Goal: Obtain resource: Obtain resource

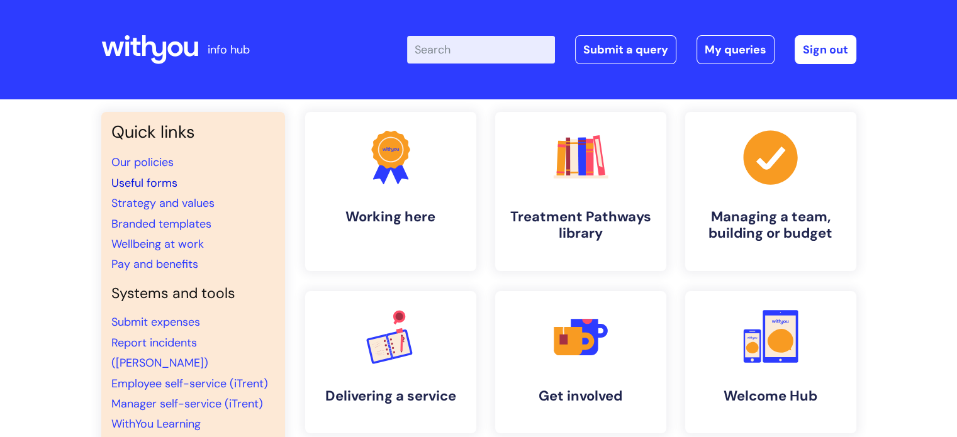
click at [133, 183] on link "Useful forms" at bounding box center [144, 183] width 66 height 15
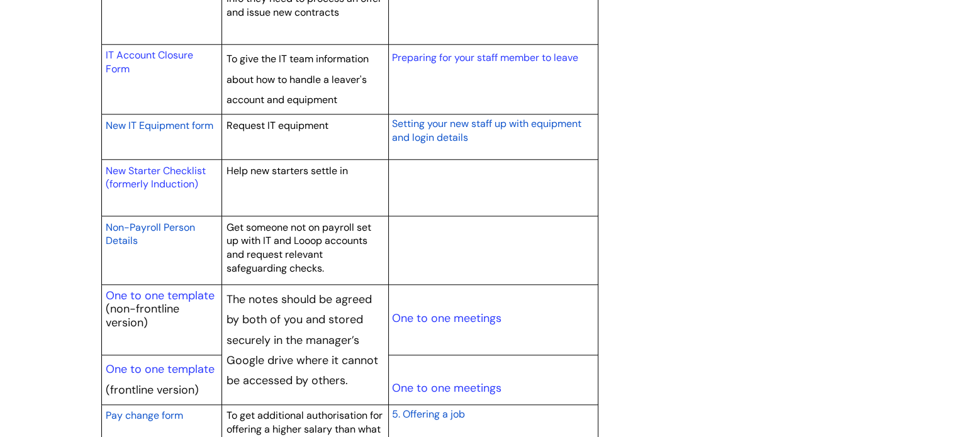
scroll to position [1393, 0]
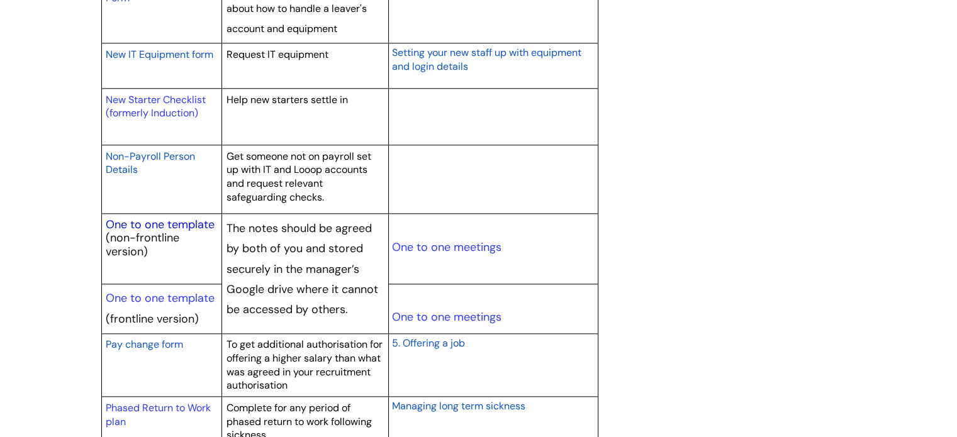
click at [141, 223] on link "One to one template" at bounding box center [160, 224] width 109 height 15
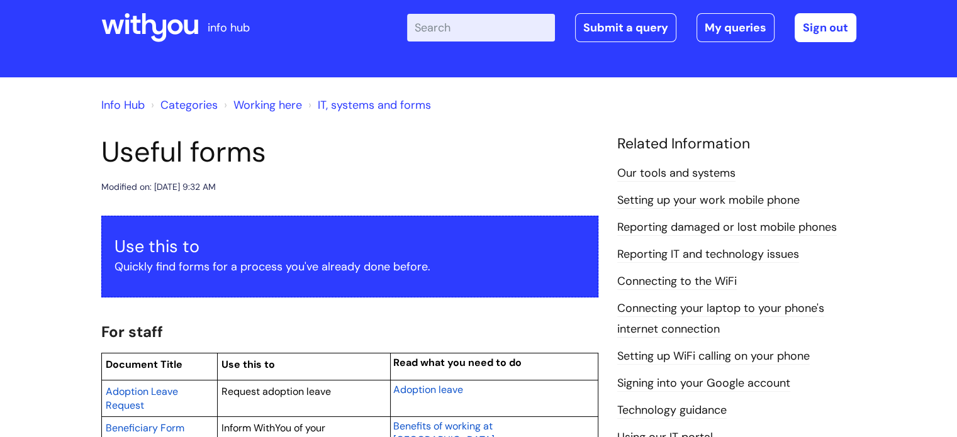
scroll to position [0, 0]
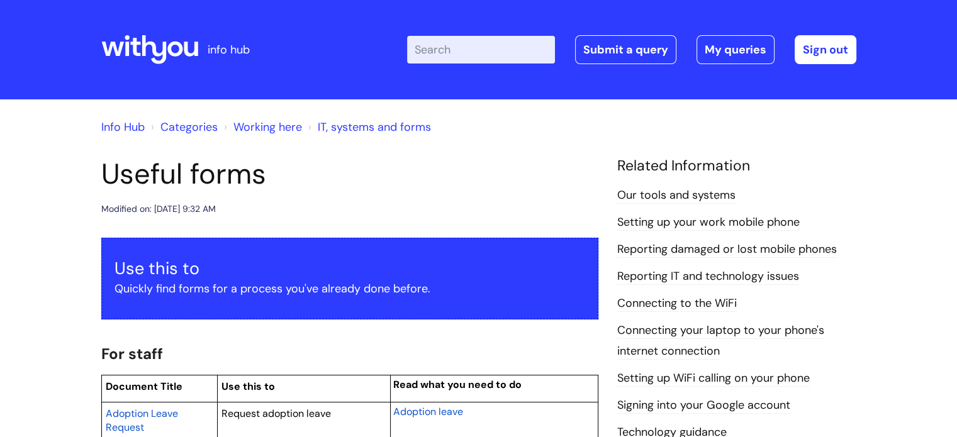
click at [140, 49] on icon at bounding box center [149, 50] width 97 height 30
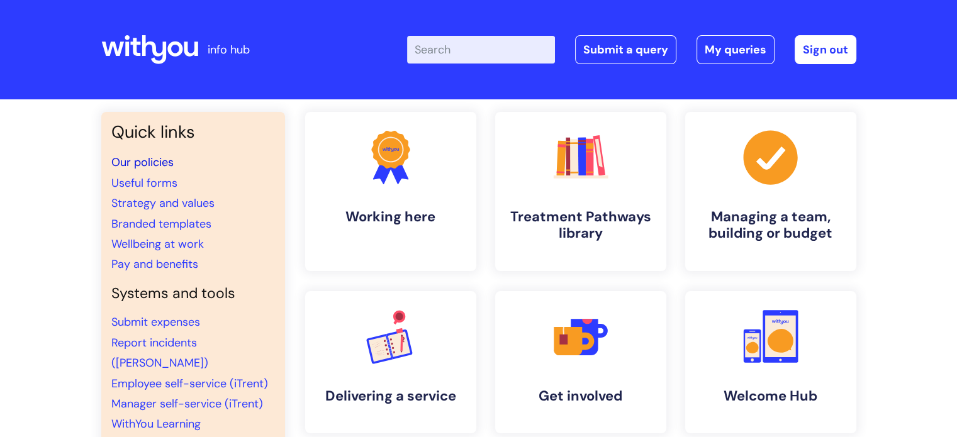
click at [134, 160] on link "Our policies" at bounding box center [142, 162] width 62 height 15
